Goal: Task Accomplishment & Management: Manage account settings

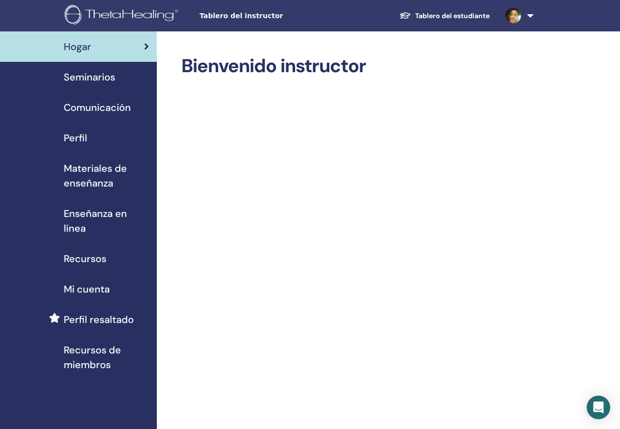
click at [231, 24] on div "Tablero del instructor Tablero del estudiante ME [PERSON_NAME] de los [PERSON_N…" at bounding box center [310, 15] width 562 height 31
click at [233, 16] on span "Tablero del instructor" at bounding box center [273, 16] width 147 height 10
click at [254, 16] on span "Tablero del instructor" at bounding box center [273, 16] width 147 height 10
click at [253, 12] on span "Tablero del instructor" at bounding box center [273, 16] width 147 height 10
click at [526, 16] on link at bounding box center [518, 15] width 40 height 31
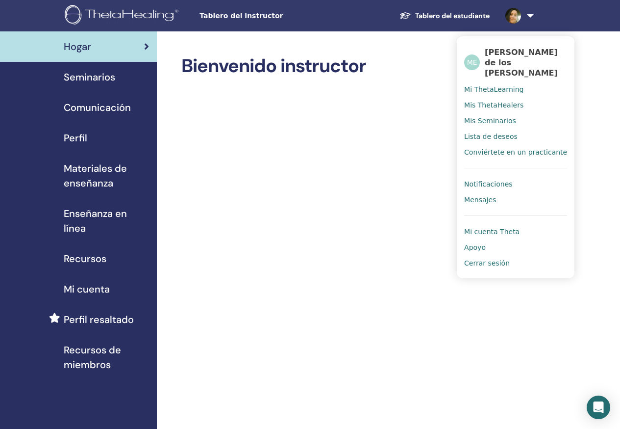
click at [477, 260] on span "Cerrar sesión" at bounding box center [487, 262] width 46 height 9
